Goal: Information Seeking & Learning: Learn about a topic

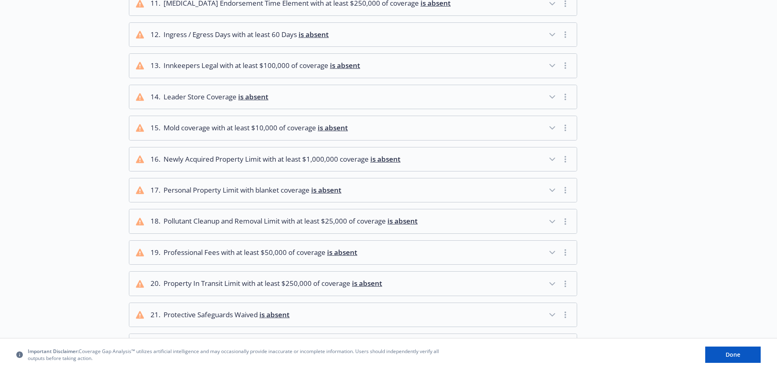
scroll to position [359, 0]
